Goal: Information Seeking & Learning: Learn about a topic

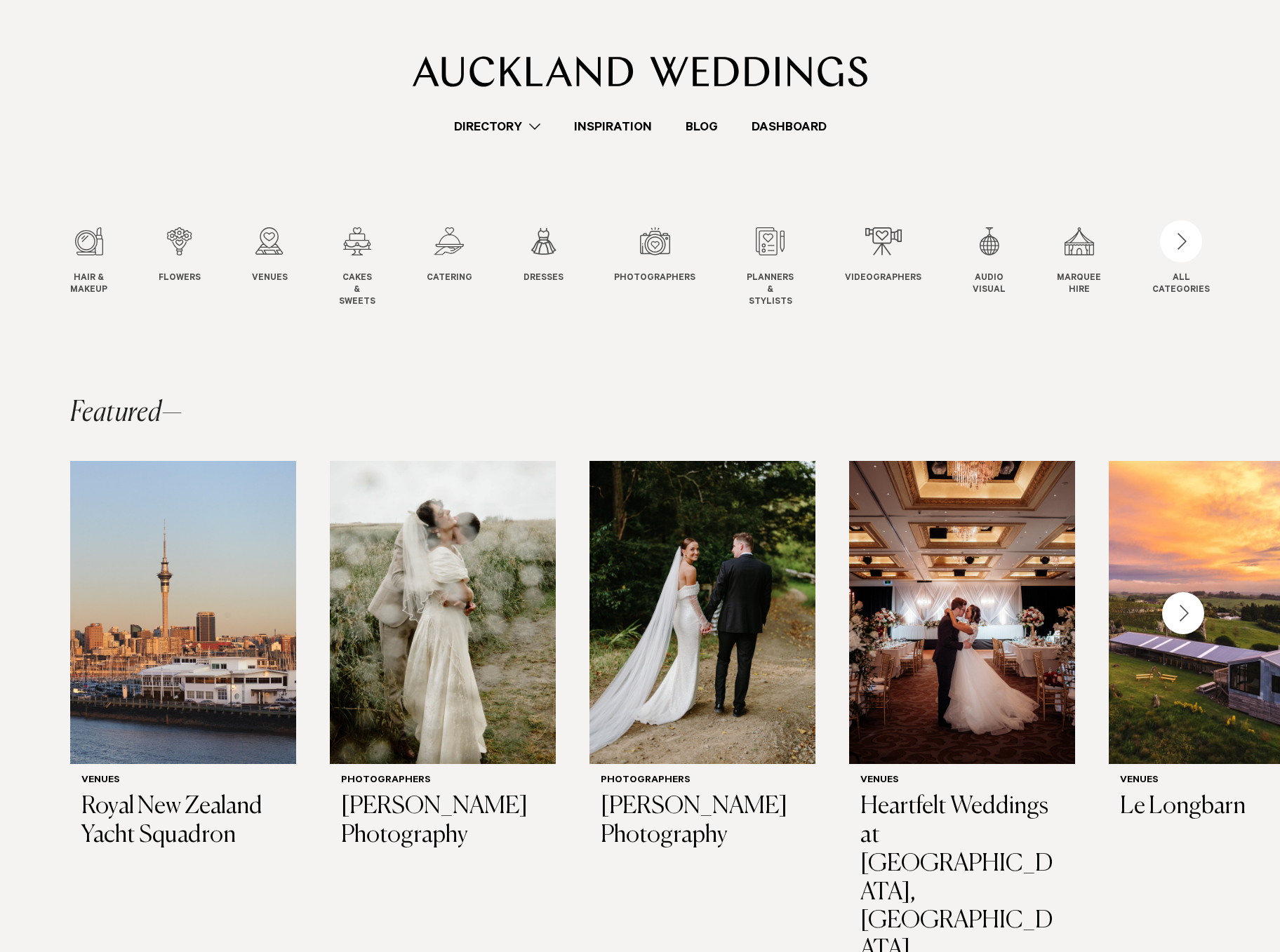
click at [494, 130] on link "Directory" at bounding box center [497, 126] width 120 height 19
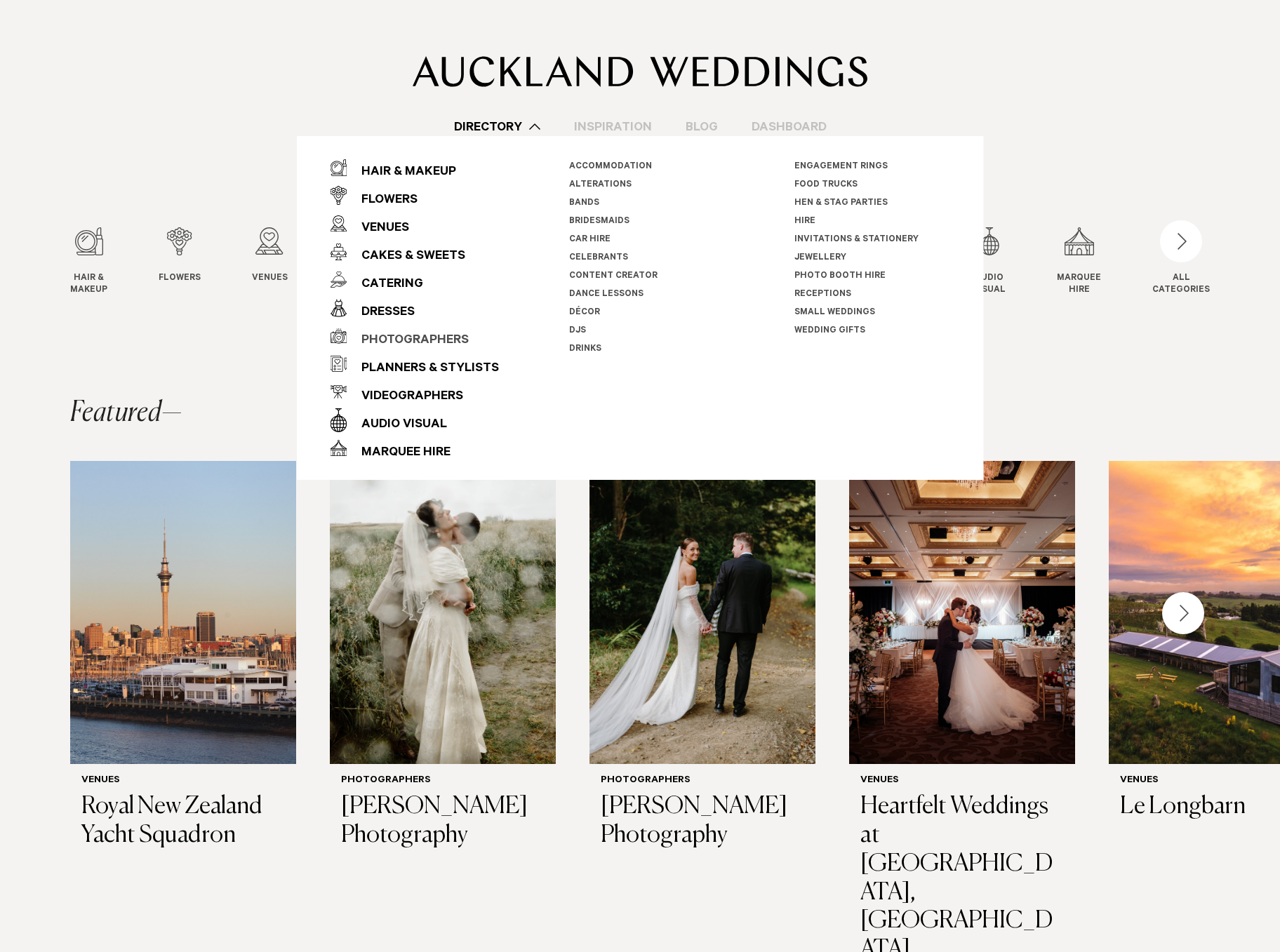
click at [413, 333] on div "Photographers" at bounding box center [408, 340] width 121 height 28
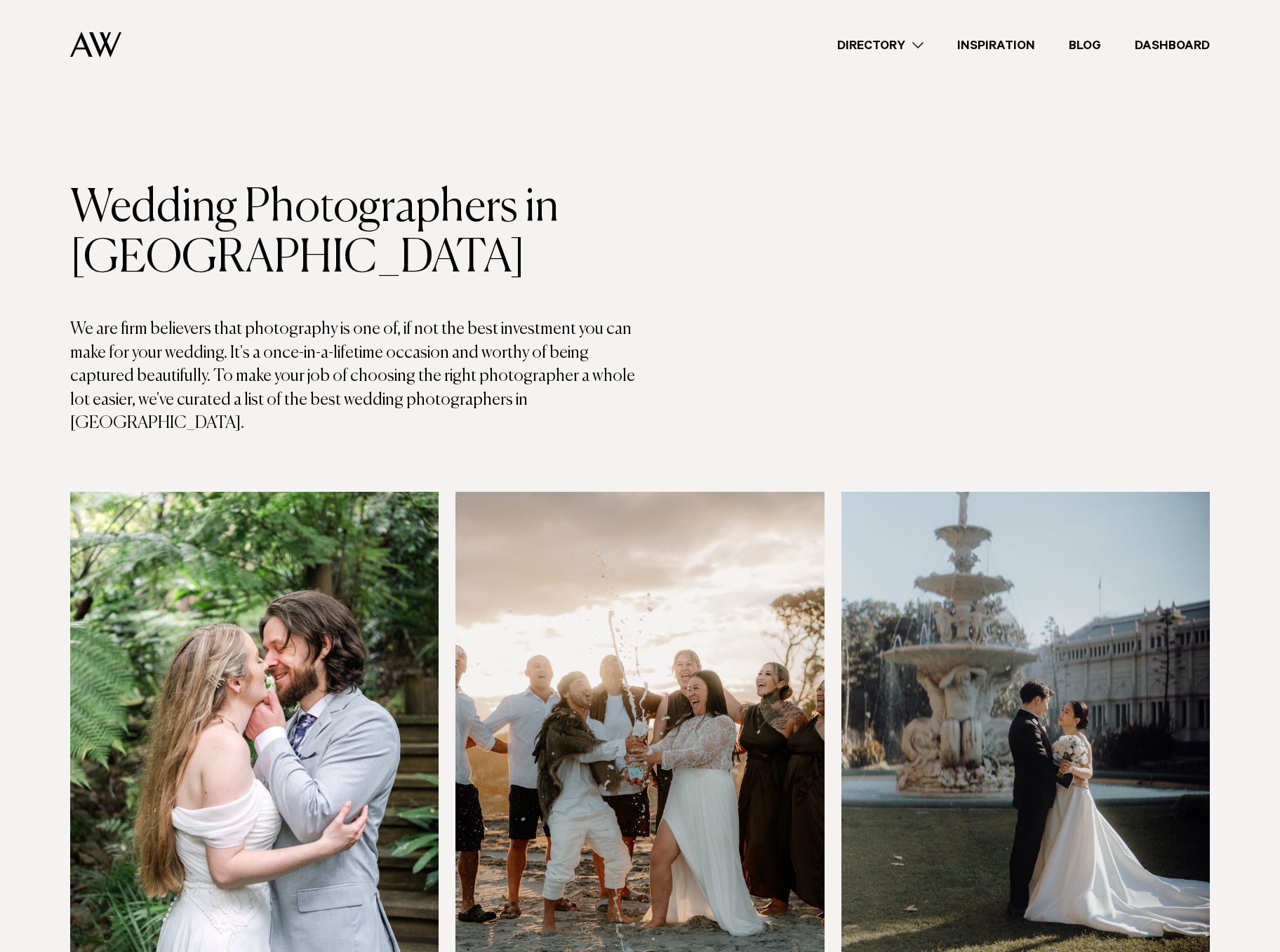
click at [1120, 662] on img at bounding box center [1025, 738] width 368 height 495
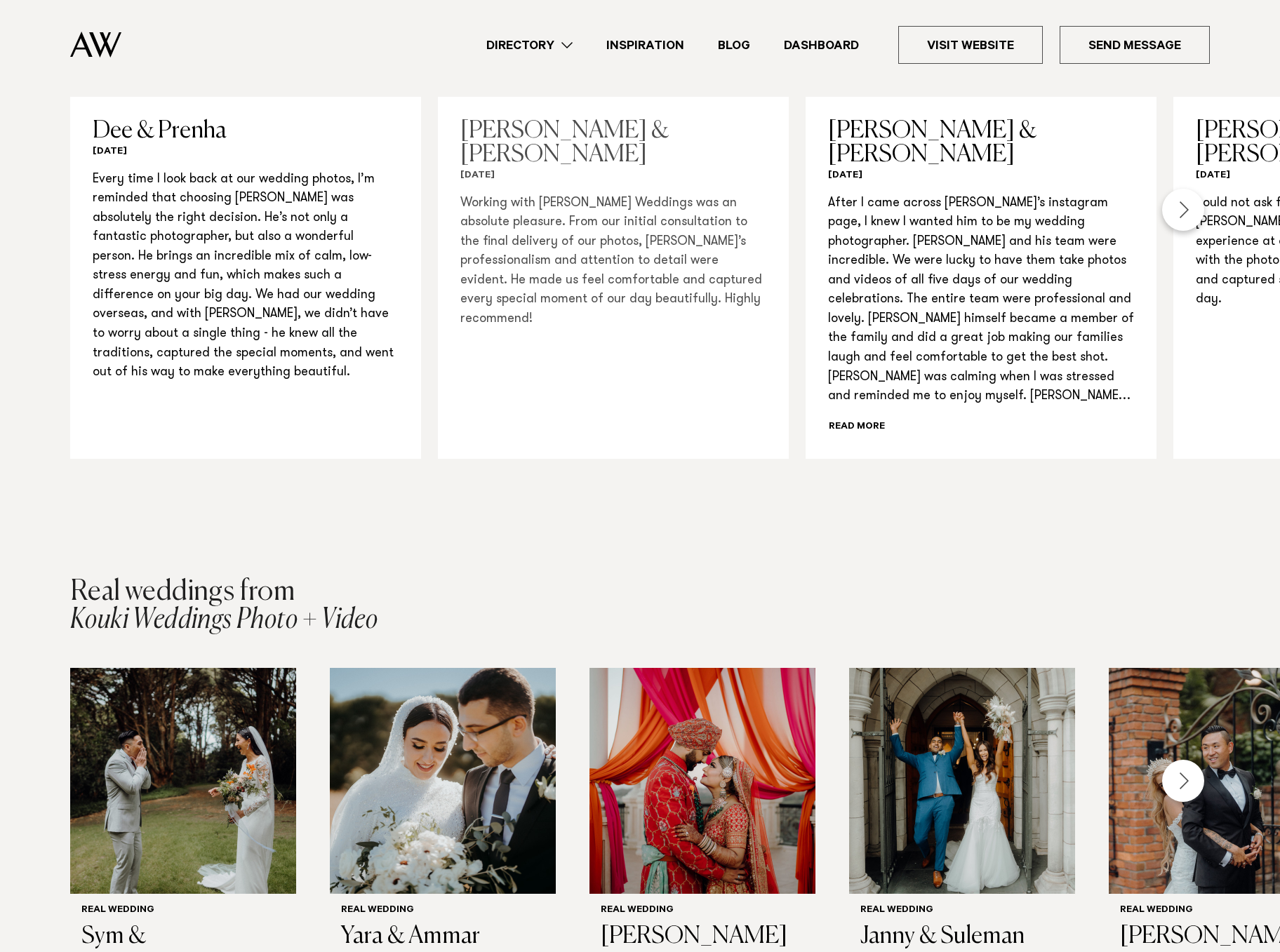
scroll to position [1798, 0]
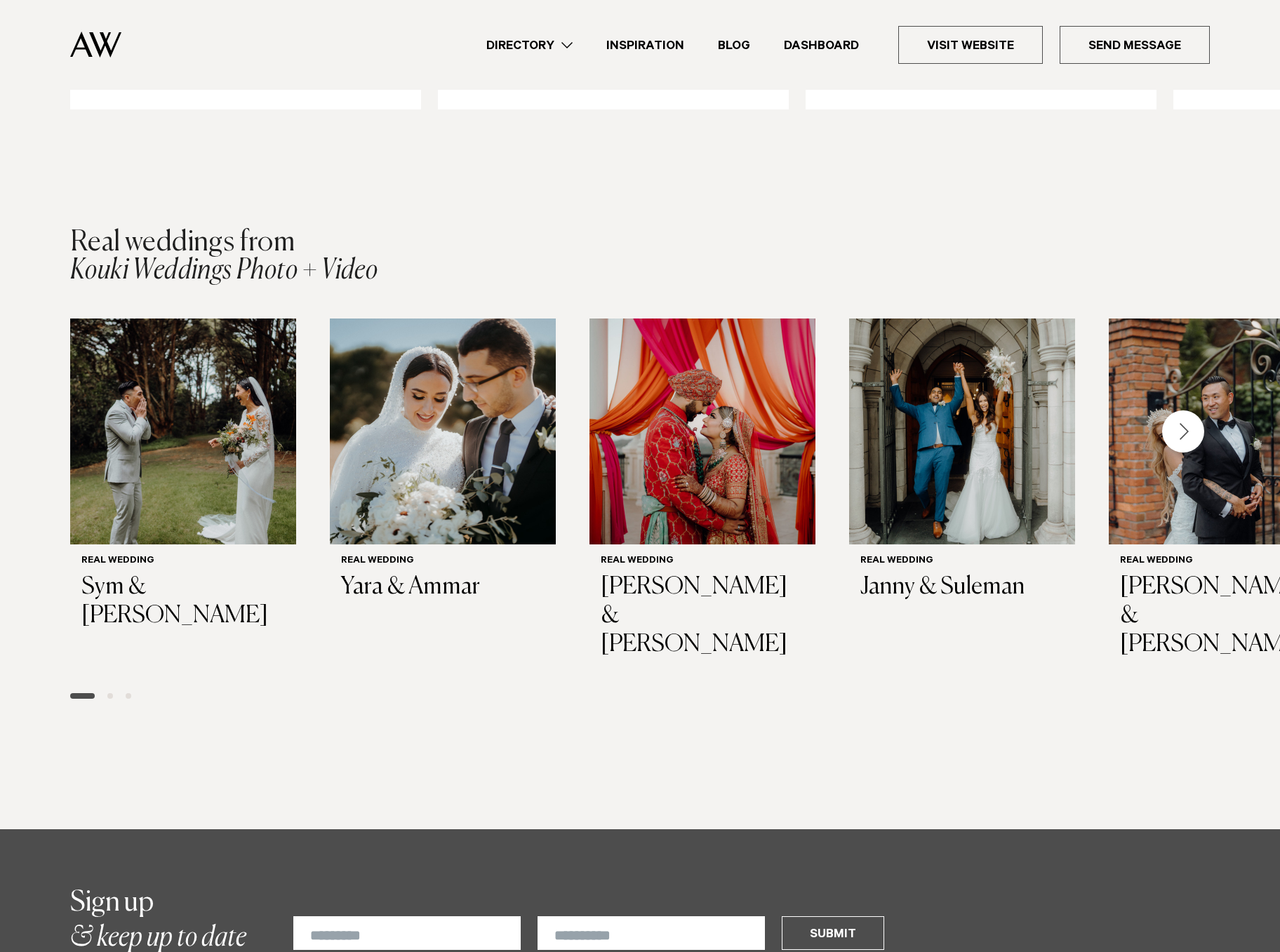
click at [1194, 421] on div "Next slide" at bounding box center [1183, 432] width 42 height 42
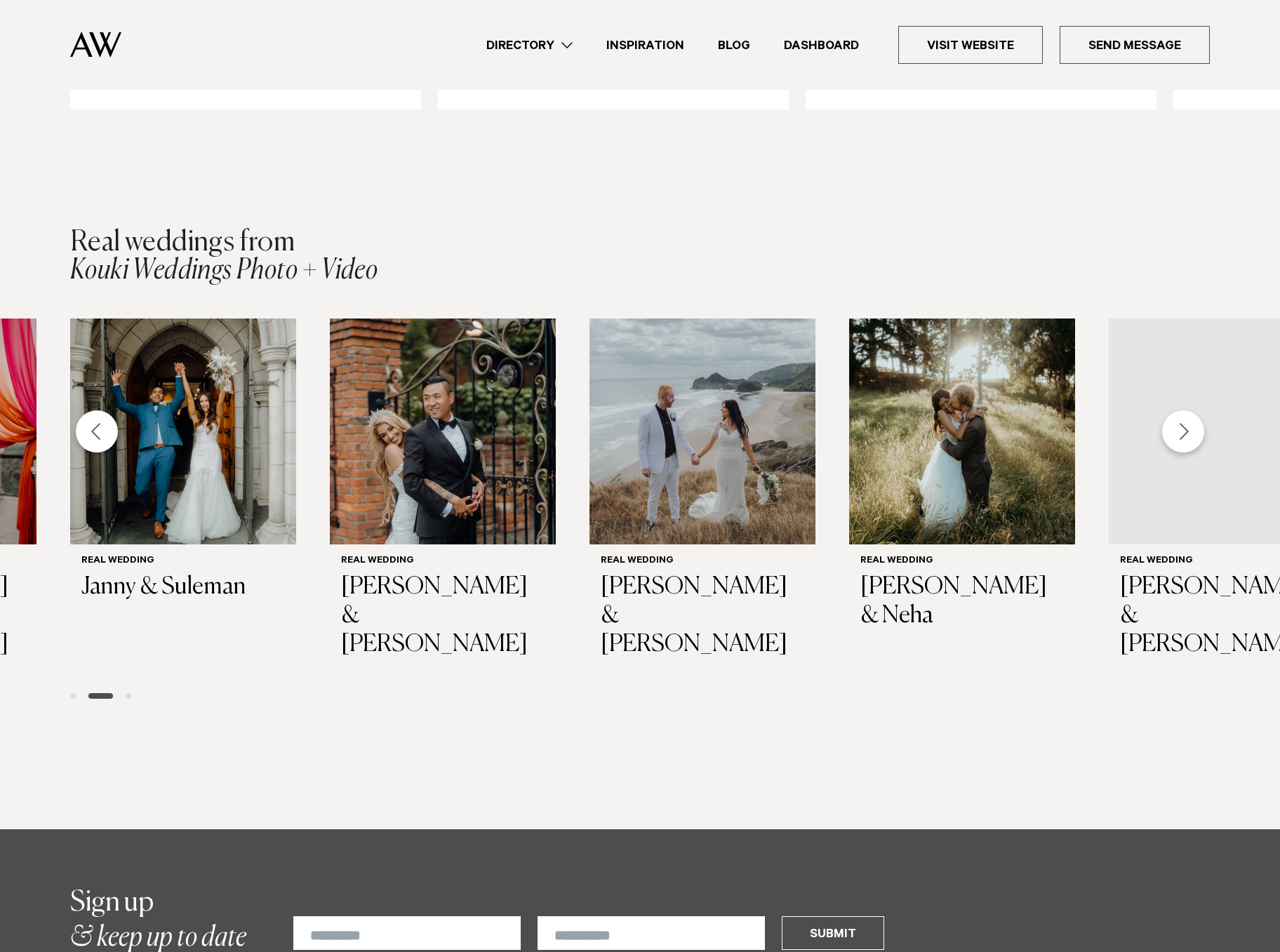
click at [1194, 421] on div "Next slide" at bounding box center [1183, 432] width 42 height 42
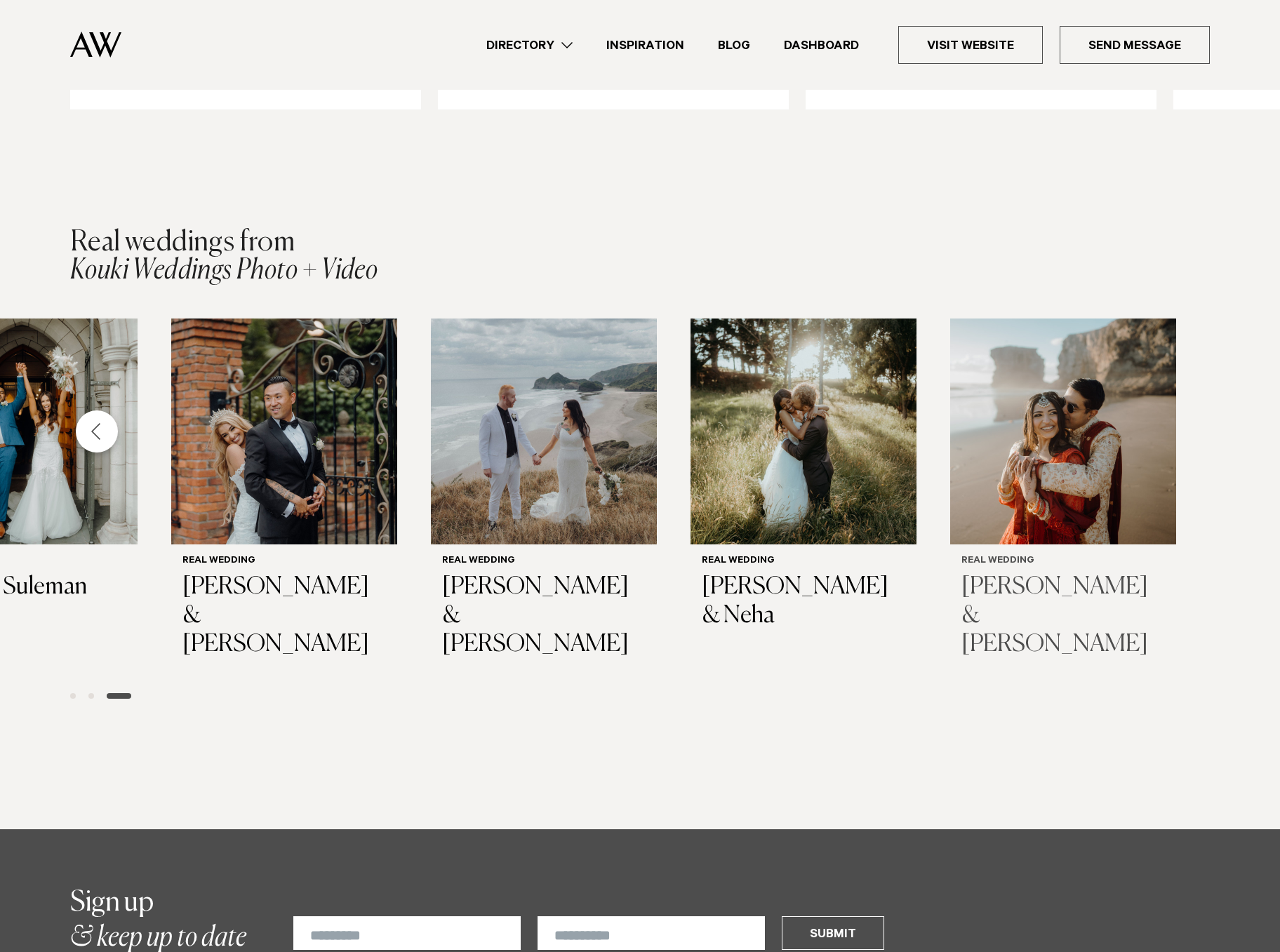
click at [1072, 420] on img "8 / 8" at bounding box center [1063, 432] width 226 height 226
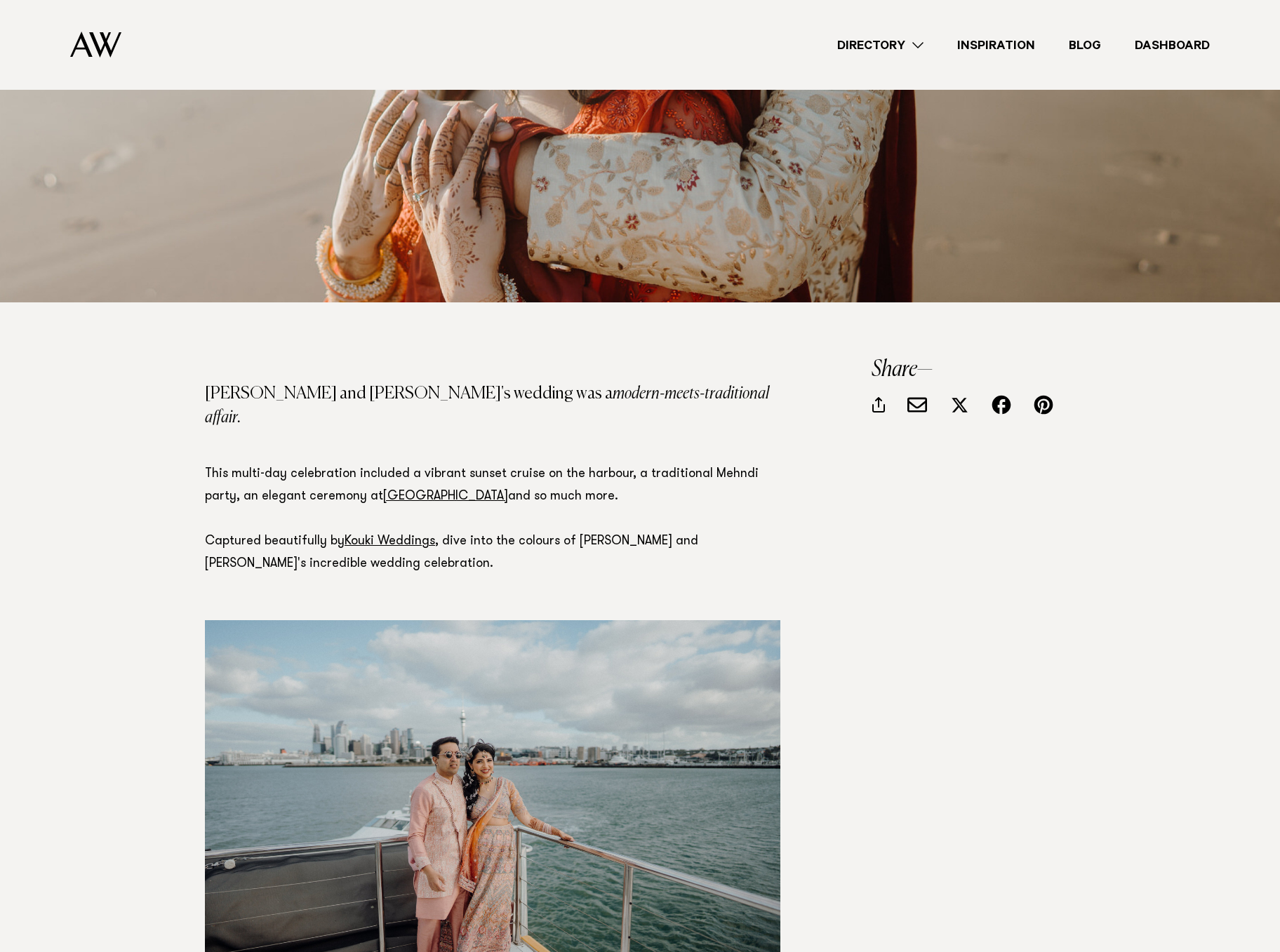
scroll to position [595, 0]
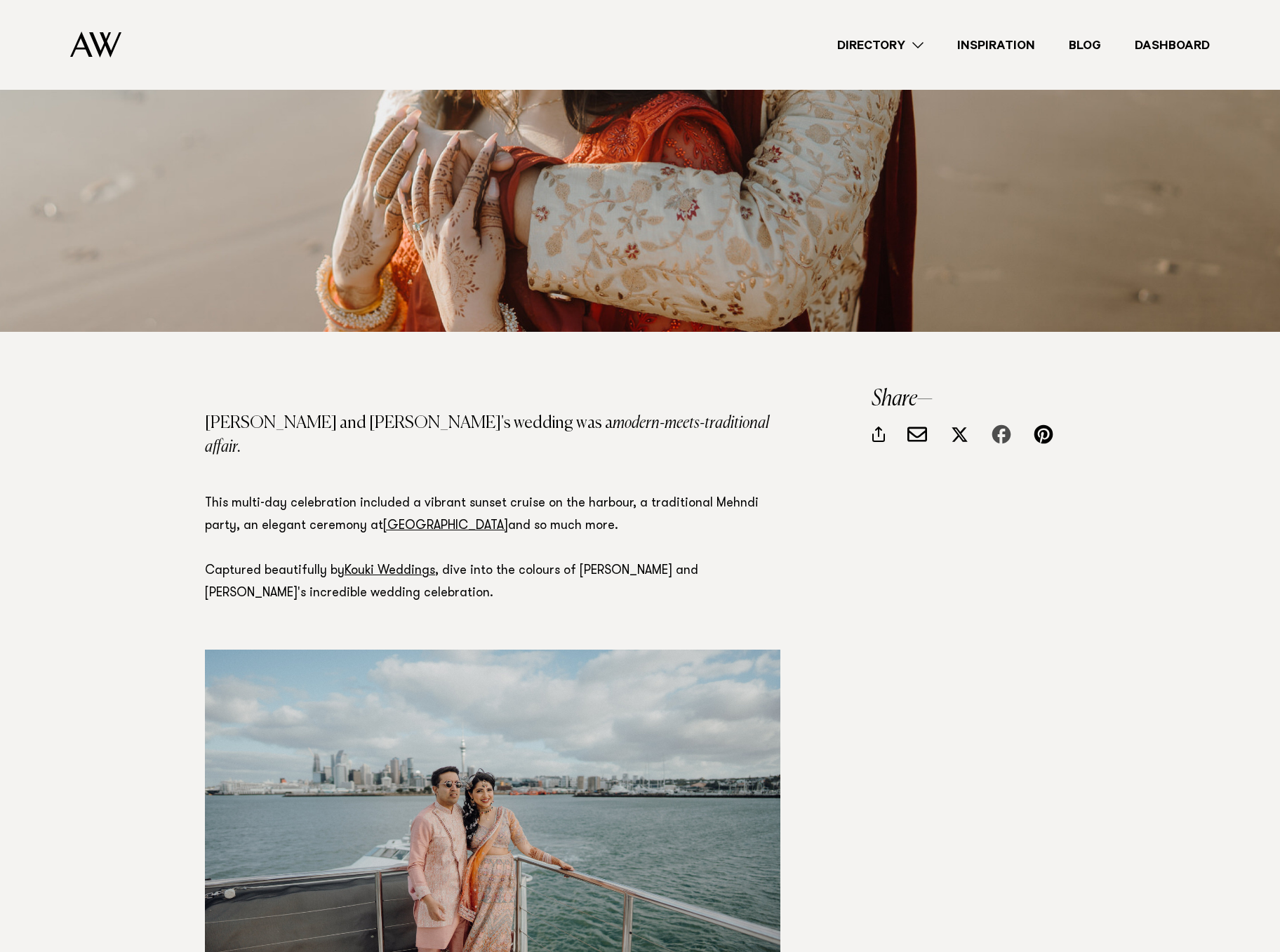
click at [1001, 424] on div at bounding box center [1001, 434] width 19 height 19
